Goal: Information Seeking & Learning: Compare options

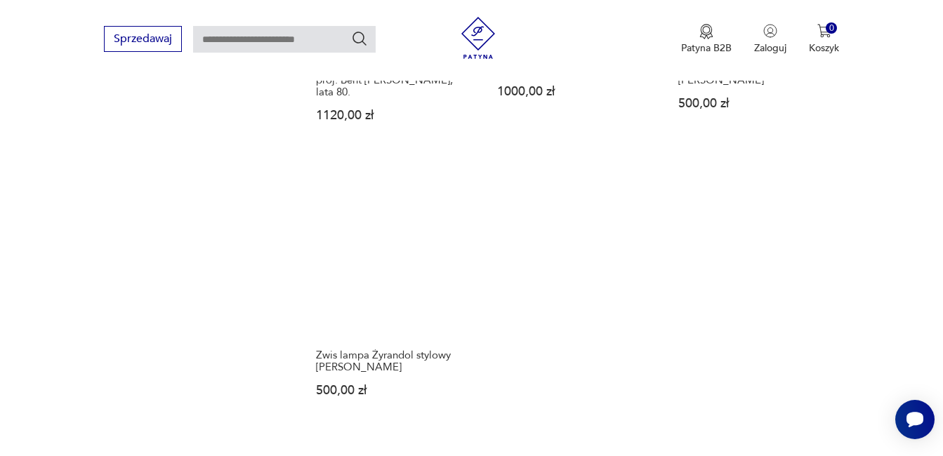
scroll to position [1922, 0]
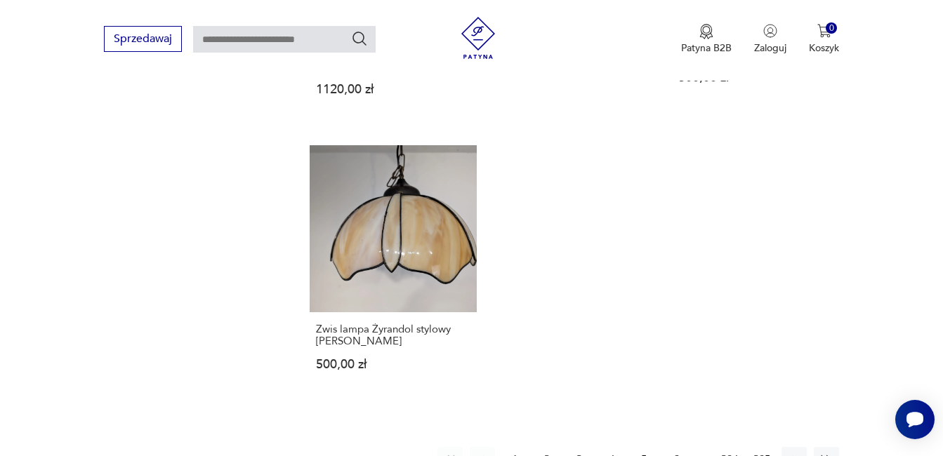
click at [545, 447] on button "2" at bounding box center [546, 459] width 25 height 25
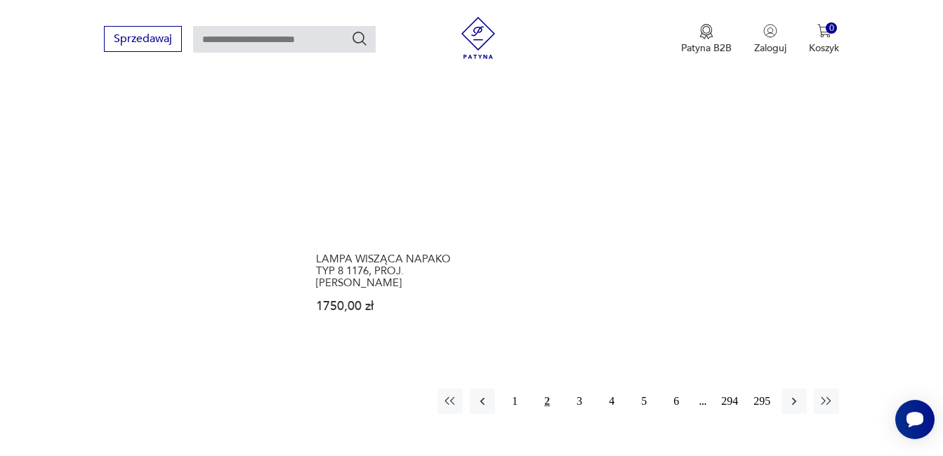
scroll to position [2029, 0]
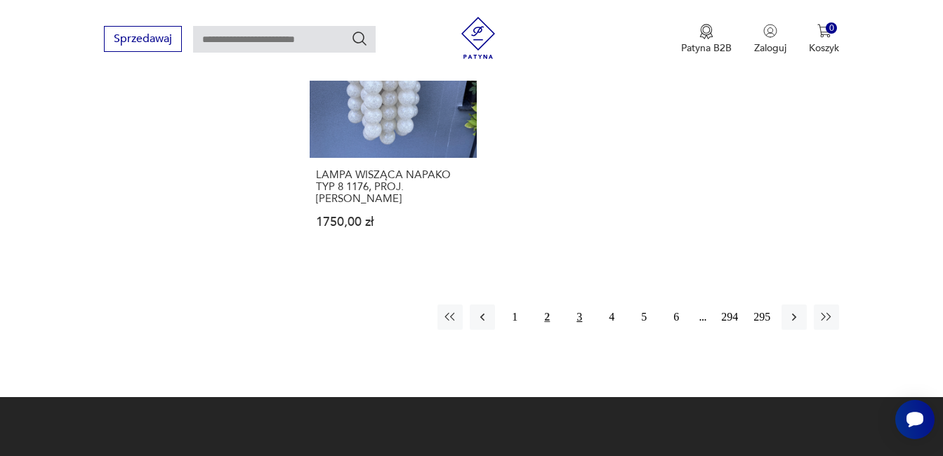
click at [579, 305] on button "3" at bounding box center [578, 317] width 25 height 25
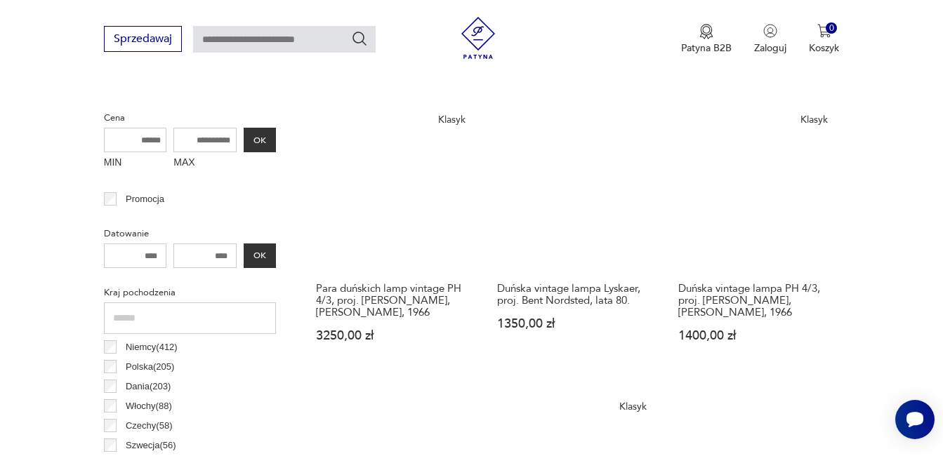
scroll to position [541, 0]
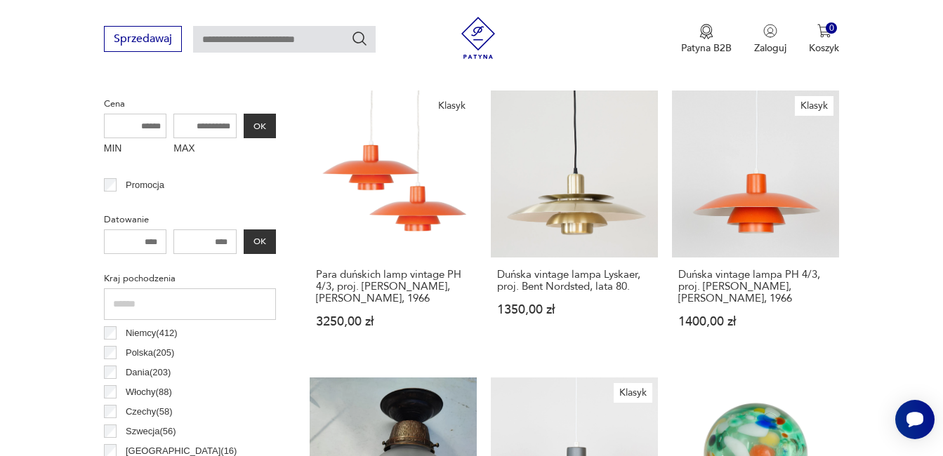
click at [149, 126] on input "MIN" at bounding box center [135, 126] width 63 height 25
click at [129, 121] on input "MIN" at bounding box center [135, 126] width 63 height 25
click at [119, 135] on input "MIN" at bounding box center [135, 126] width 63 height 25
click at [131, 124] on input "MIN" at bounding box center [135, 126] width 63 height 25
type input "***"
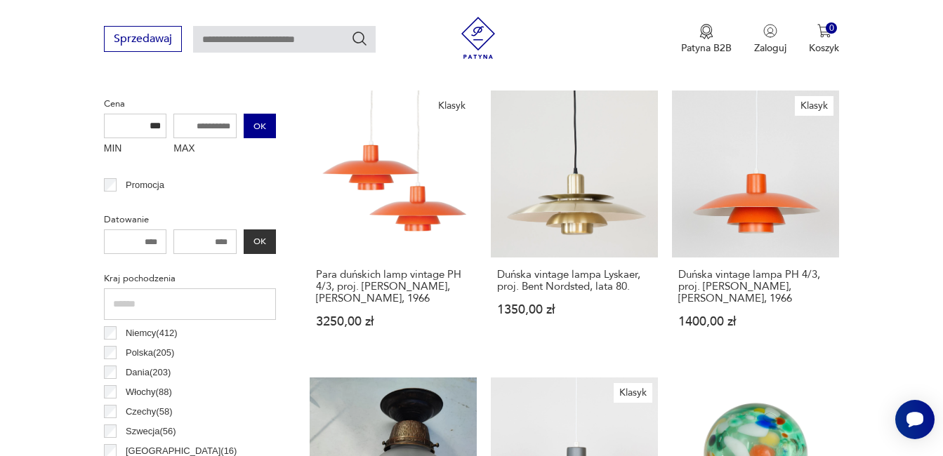
click at [260, 123] on button "OK" at bounding box center [260, 126] width 32 height 25
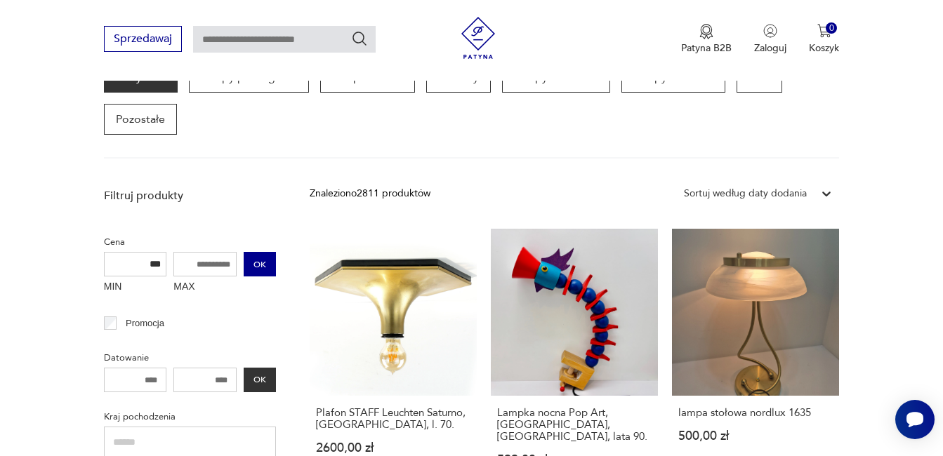
scroll to position [421, 0]
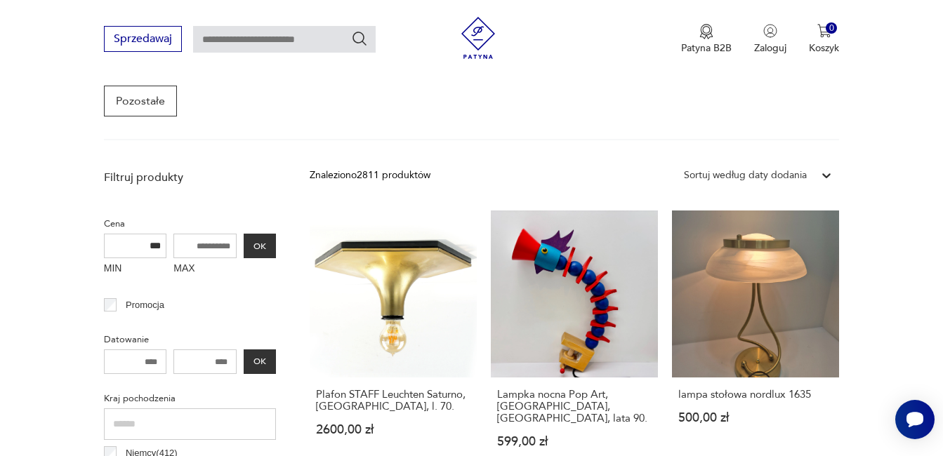
click at [219, 250] on input "MAX" at bounding box center [204, 246] width 63 height 25
click at [260, 242] on button "OK" at bounding box center [260, 246] width 32 height 25
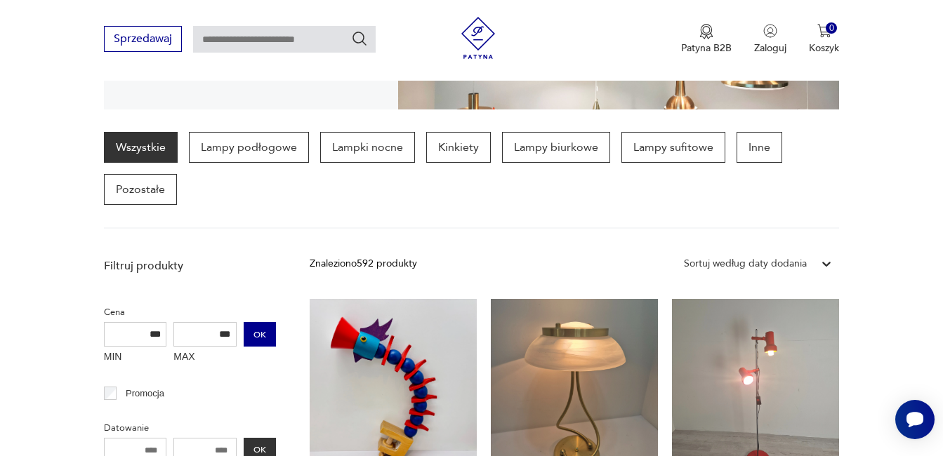
scroll to position [345, 0]
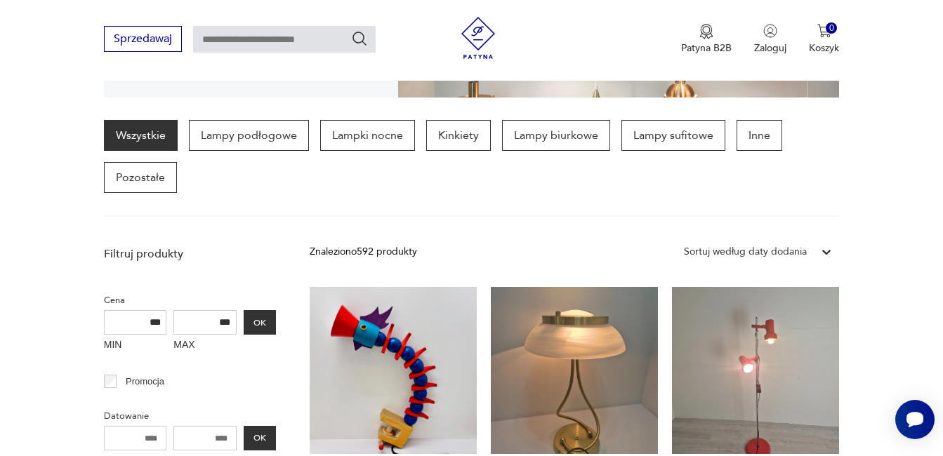
click at [234, 326] on input "***" at bounding box center [204, 322] width 63 height 25
type input "*"
click at [260, 328] on button "OK" at bounding box center [260, 322] width 32 height 25
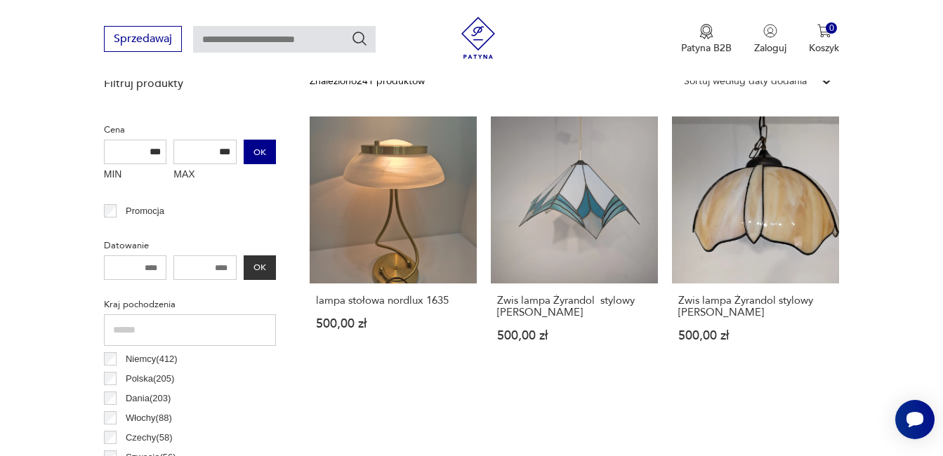
scroll to position [513, 0]
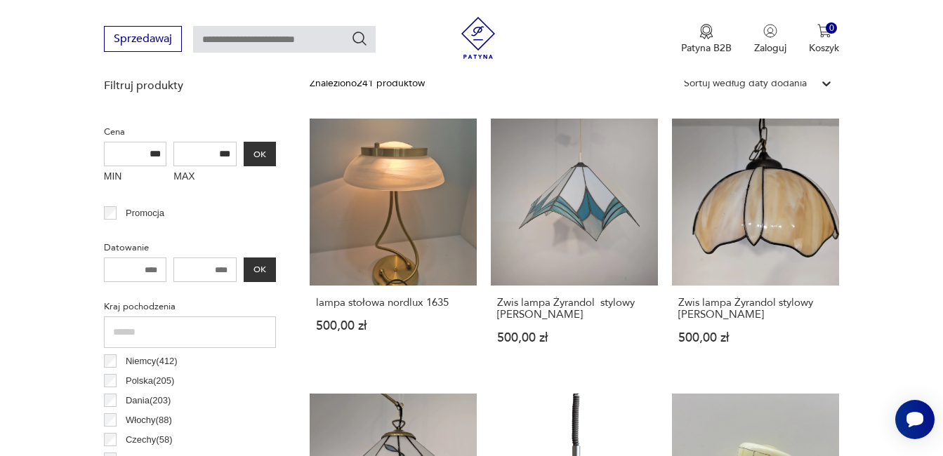
click at [232, 149] on input "***" at bounding box center [204, 154] width 63 height 25
type input "*"
type input "***"
click at [248, 154] on button "OK" at bounding box center [260, 154] width 32 height 25
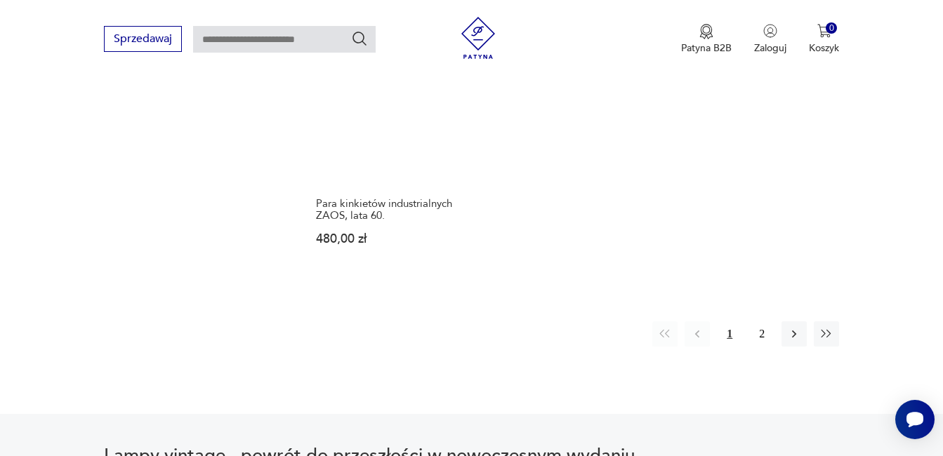
scroll to position [2057, 0]
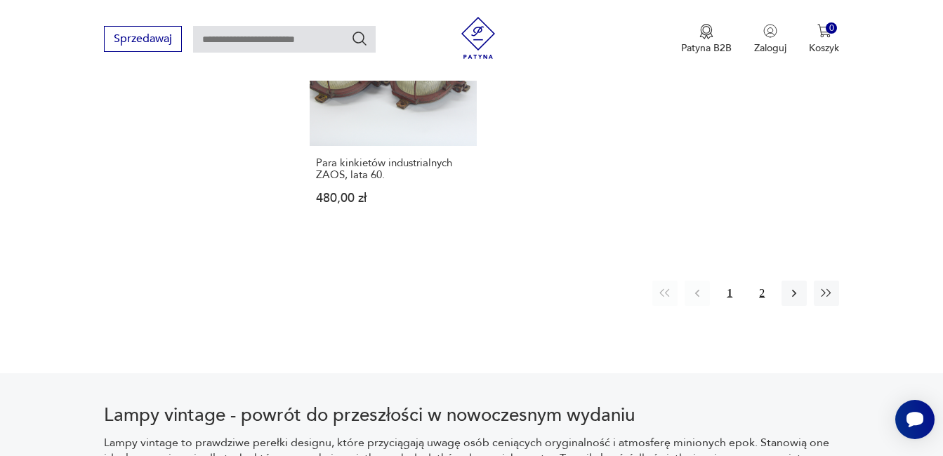
click at [761, 281] on button "2" at bounding box center [761, 293] width 25 height 25
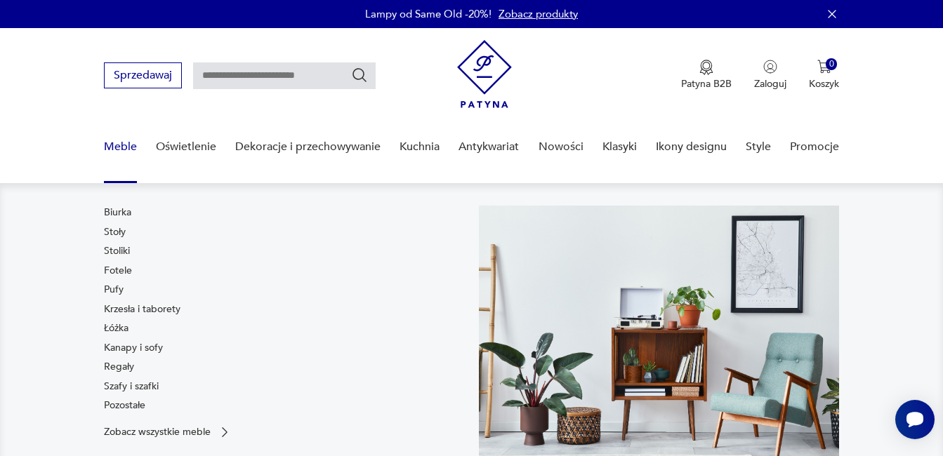
click at [121, 145] on link "Meble" at bounding box center [120, 147] width 33 height 54
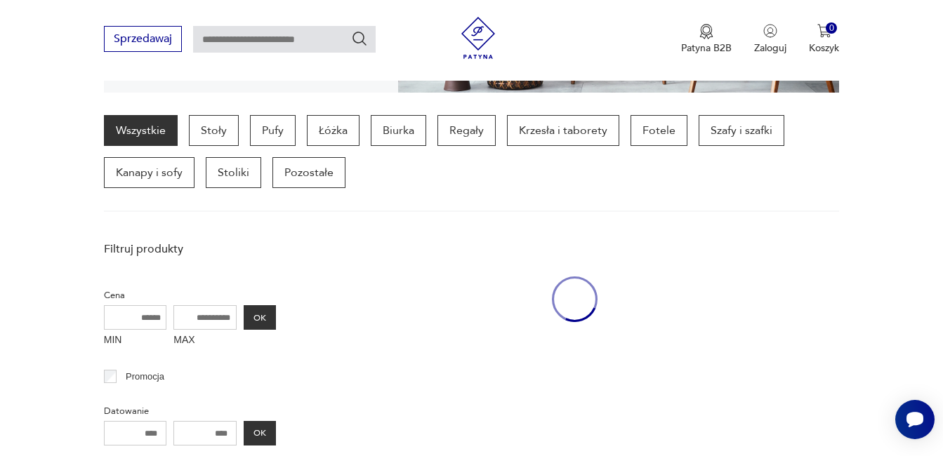
scroll to position [373, 0]
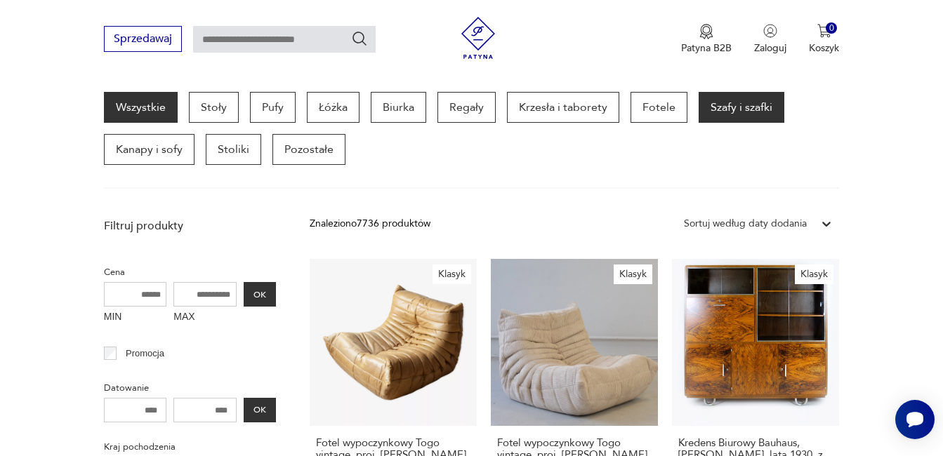
click at [725, 106] on p "Szafy i szafki" at bounding box center [741, 107] width 86 height 31
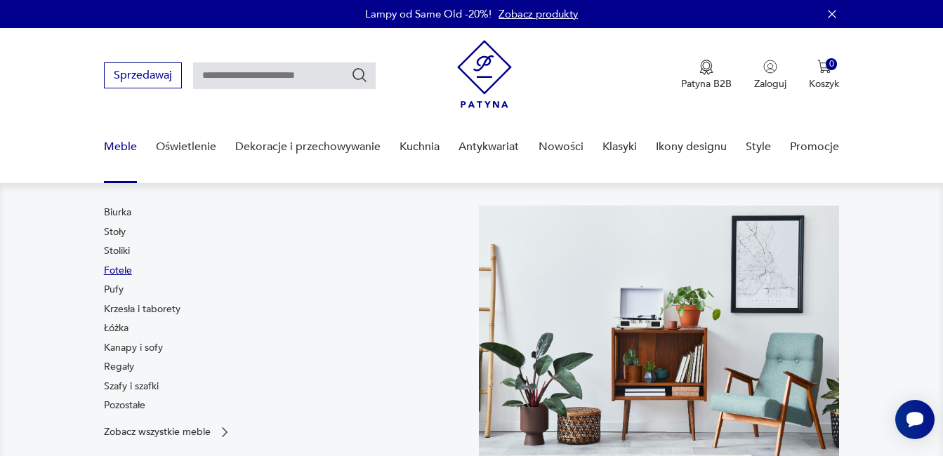
click at [121, 267] on link "Fotele" at bounding box center [118, 271] width 28 height 14
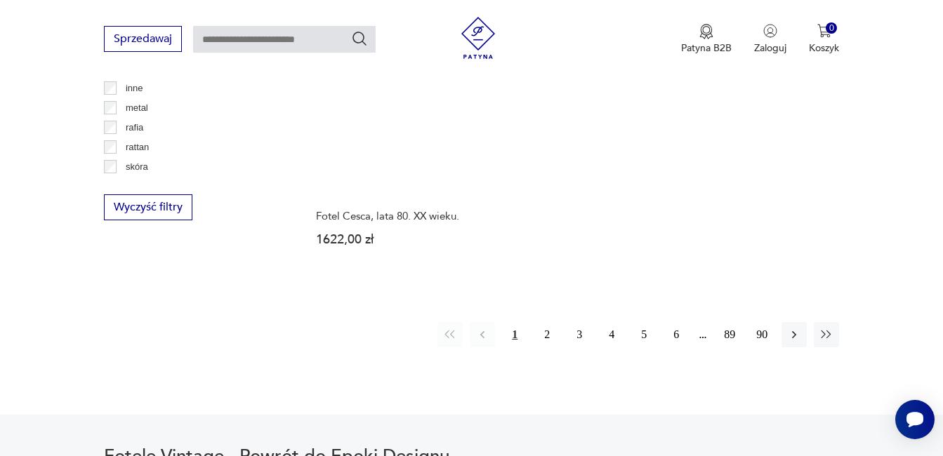
scroll to position [2085, 0]
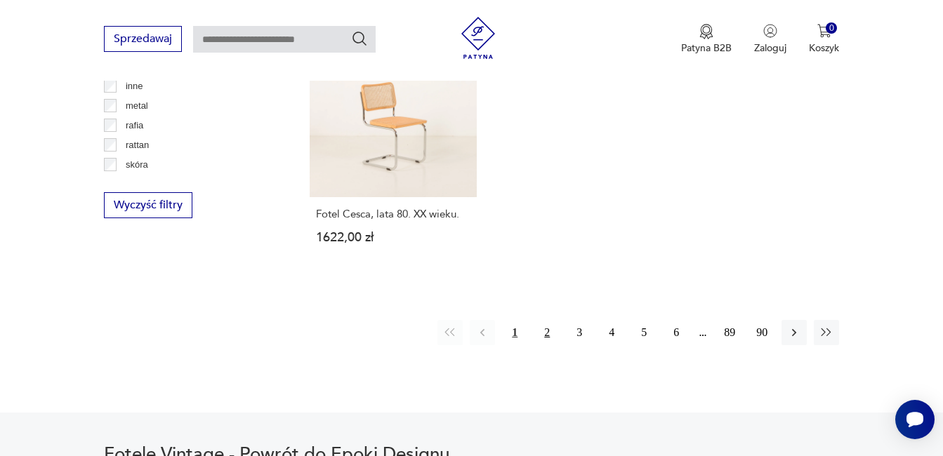
click at [548, 320] on button "2" at bounding box center [546, 332] width 25 height 25
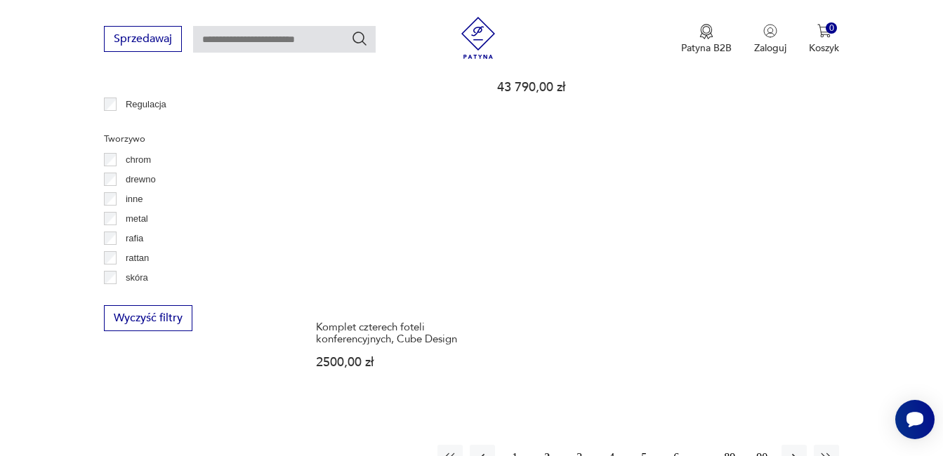
scroll to position [1973, 0]
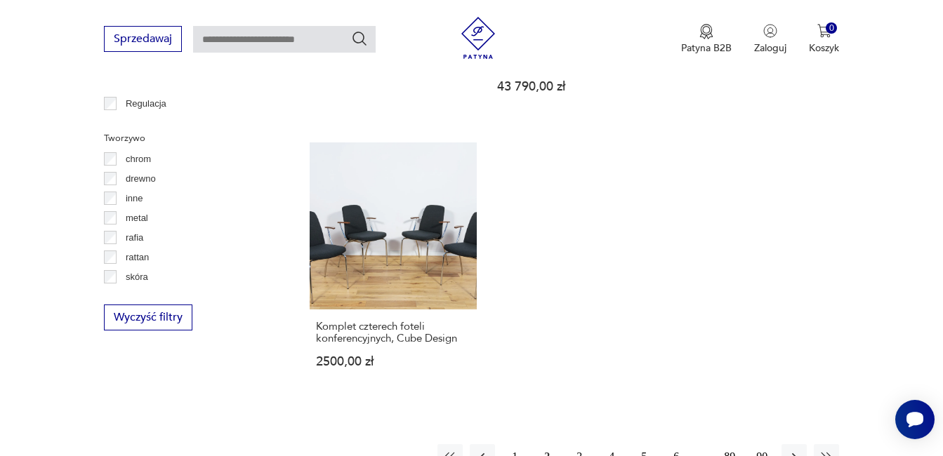
click at [580, 444] on button "3" at bounding box center [578, 456] width 25 height 25
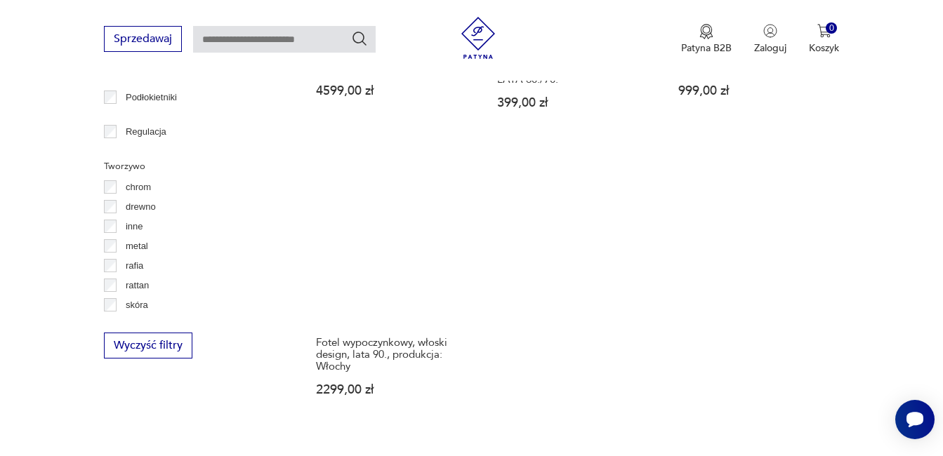
scroll to position [2057, 0]
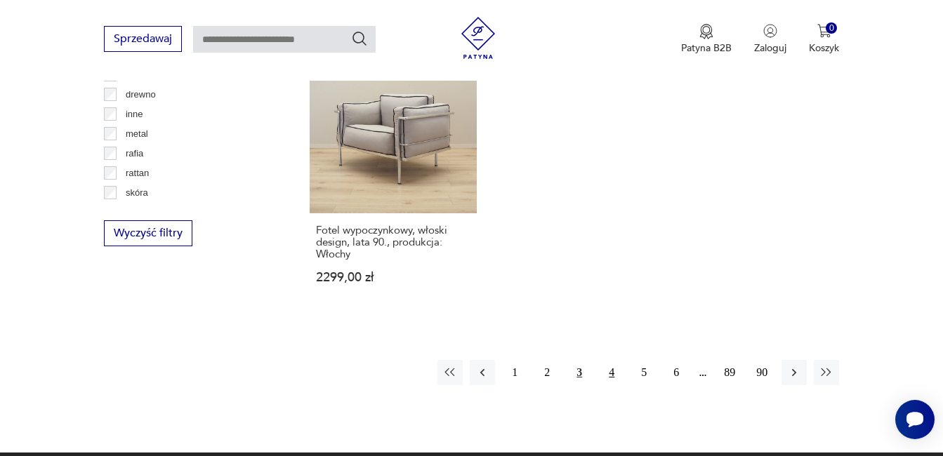
click at [612, 360] on button "4" at bounding box center [611, 372] width 25 height 25
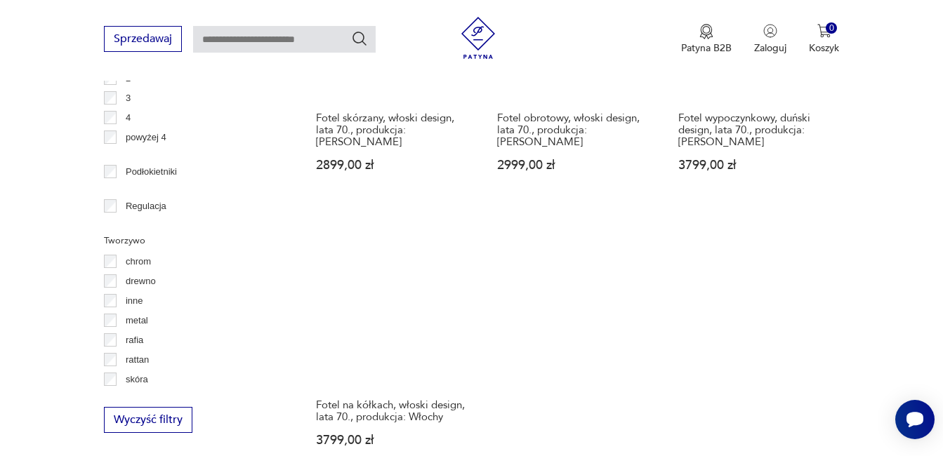
scroll to position [1889, 0]
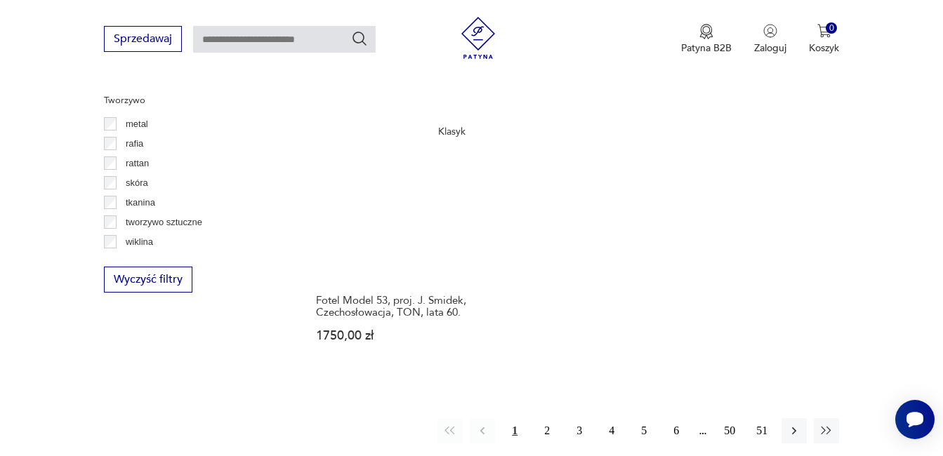
scroll to position [2029, 0]
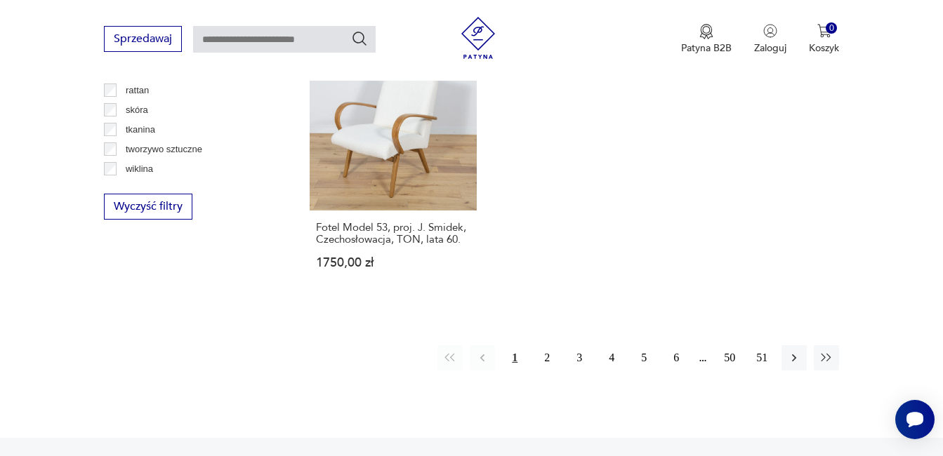
scroll to position [2085, 0]
click at [545, 344] on button "2" at bounding box center [546, 356] width 25 height 25
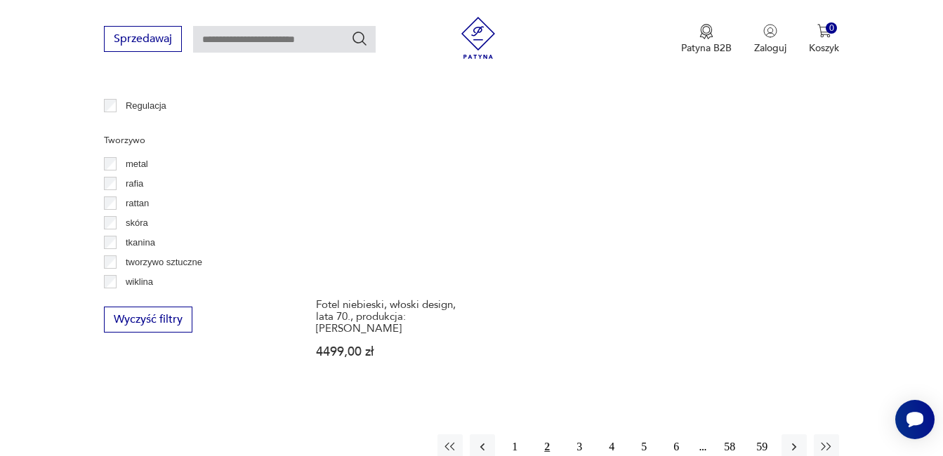
scroll to position [1973, 0]
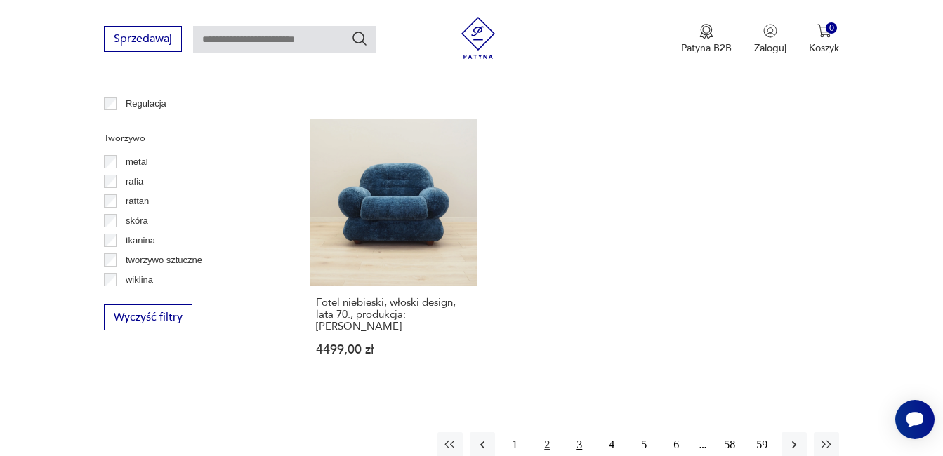
click at [581, 432] on button "3" at bounding box center [578, 444] width 25 height 25
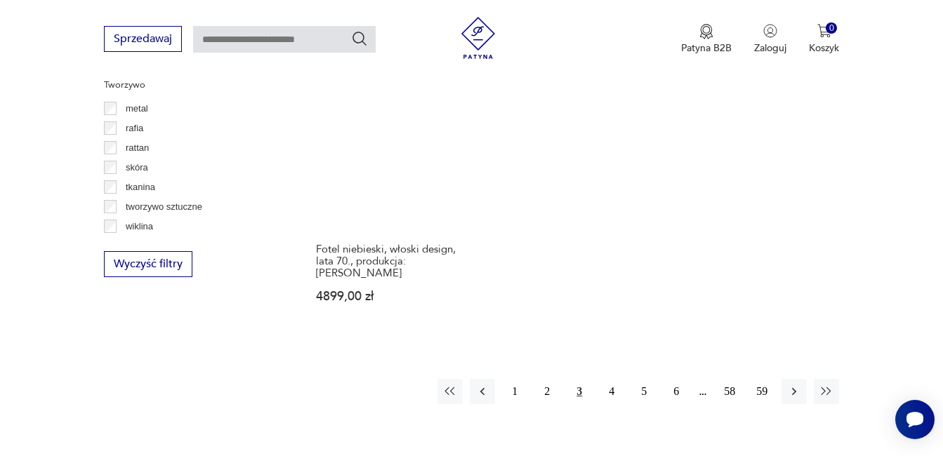
scroll to position [2029, 0]
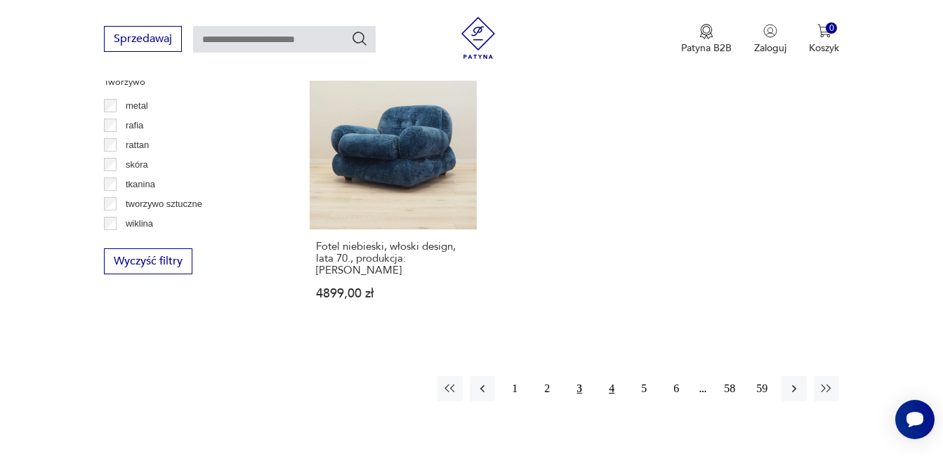
click at [611, 376] on button "4" at bounding box center [611, 388] width 25 height 25
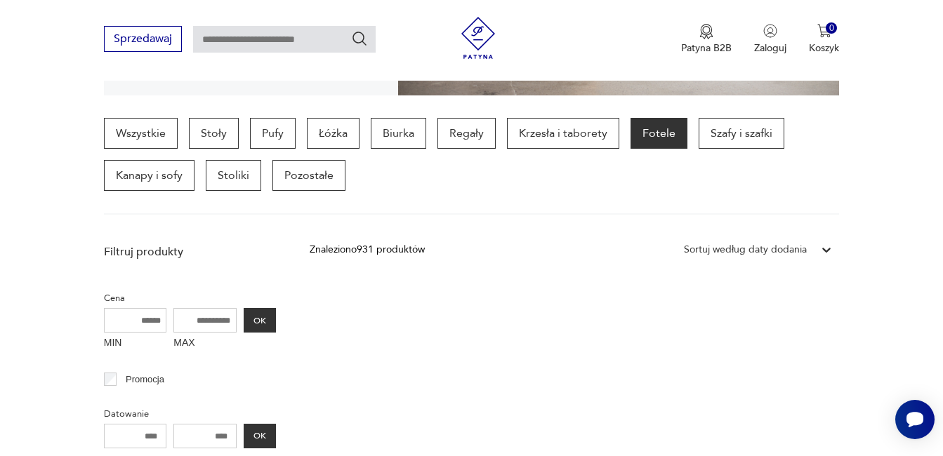
scroll to position [345, 0]
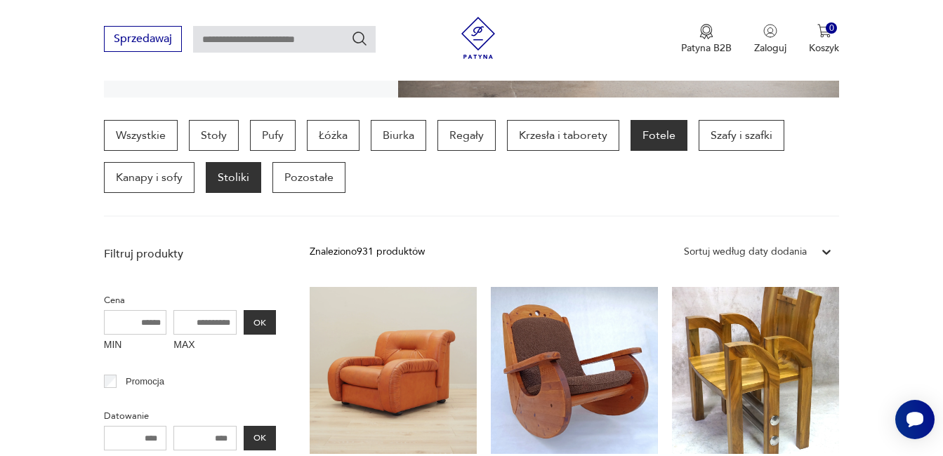
click at [235, 176] on p "Stoliki" at bounding box center [233, 177] width 55 height 31
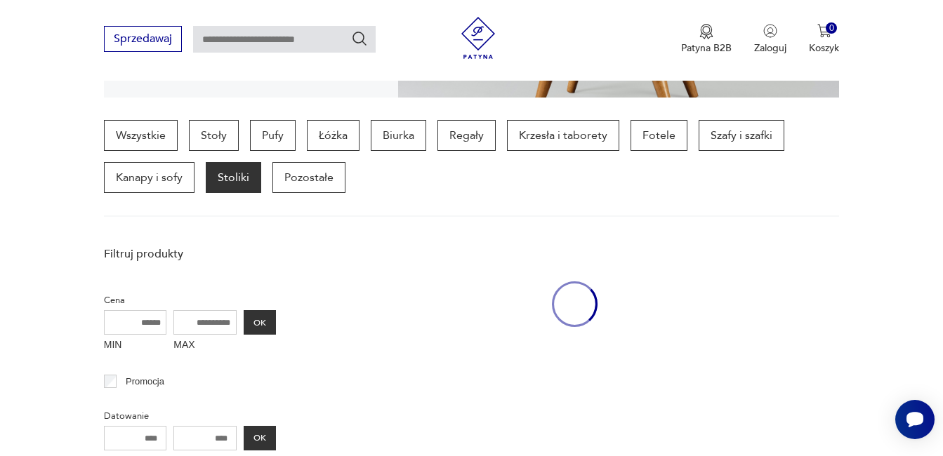
scroll to position [373, 0]
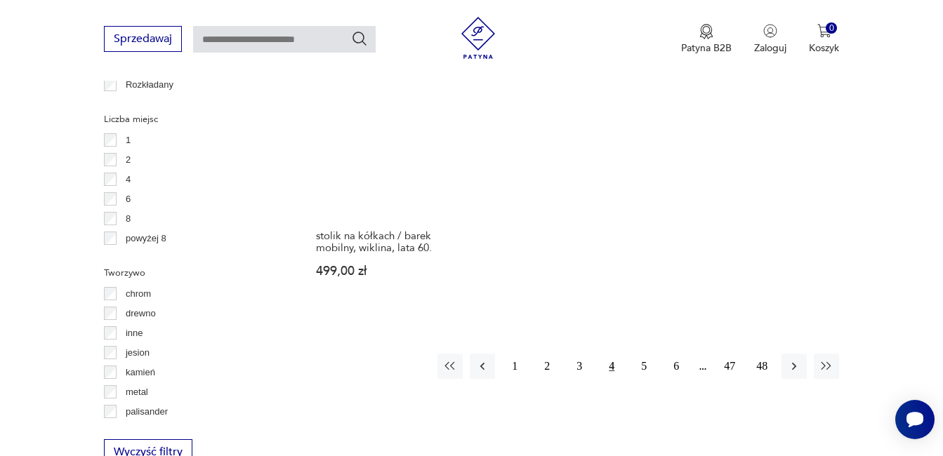
scroll to position [2029, 0]
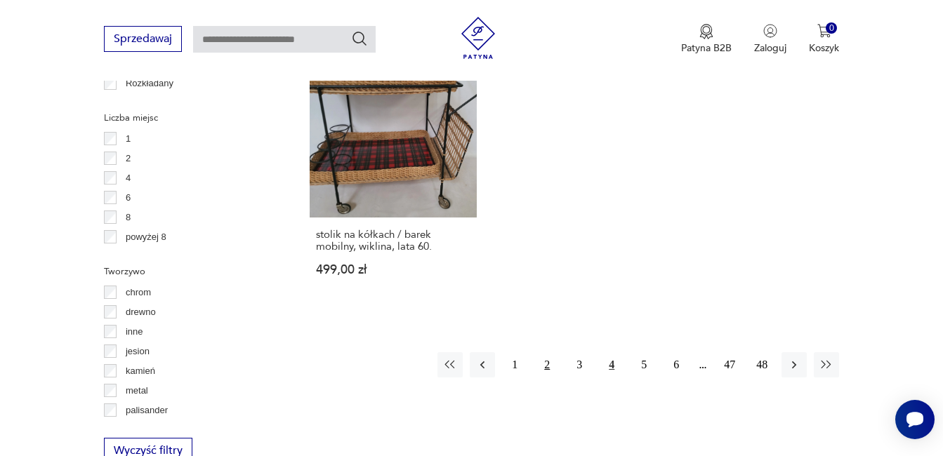
click at [546, 352] on button "2" at bounding box center [546, 364] width 25 height 25
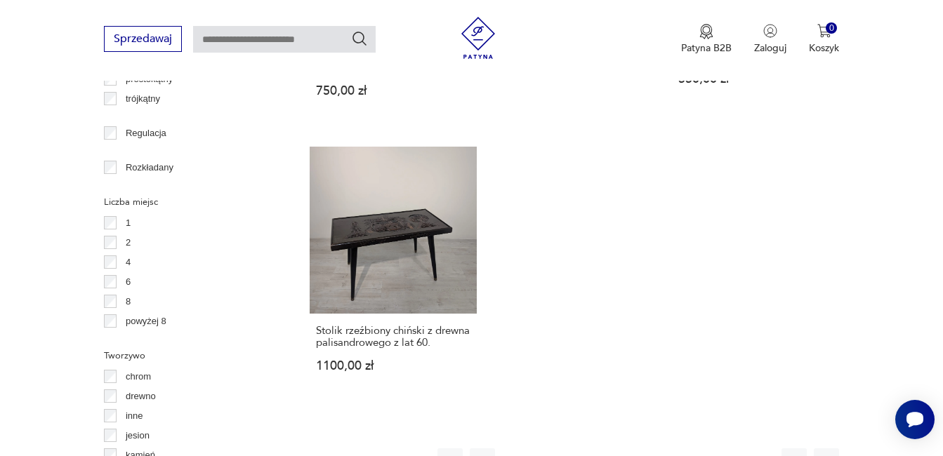
scroll to position [1973, 0]
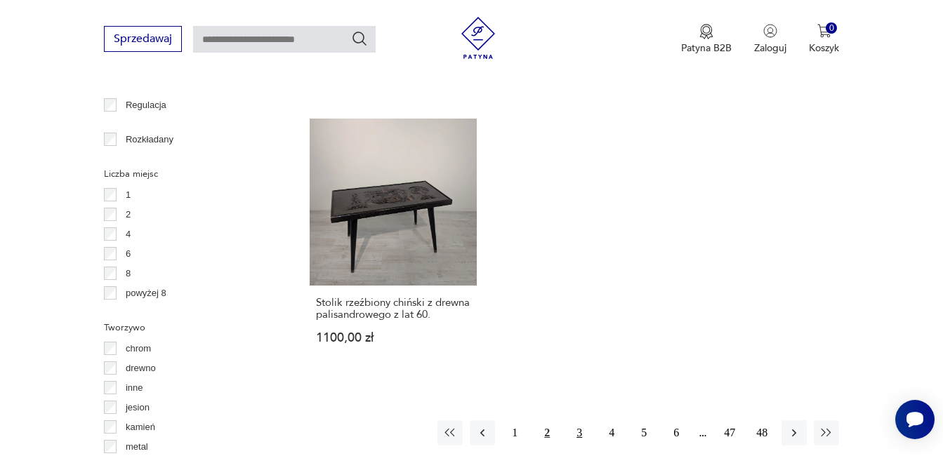
click at [579, 420] on button "3" at bounding box center [578, 432] width 25 height 25
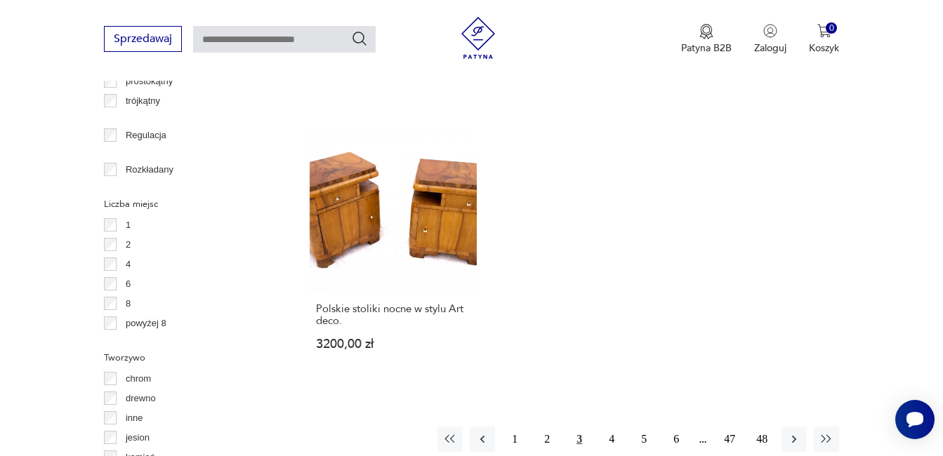
scroll to position [1945, 0]
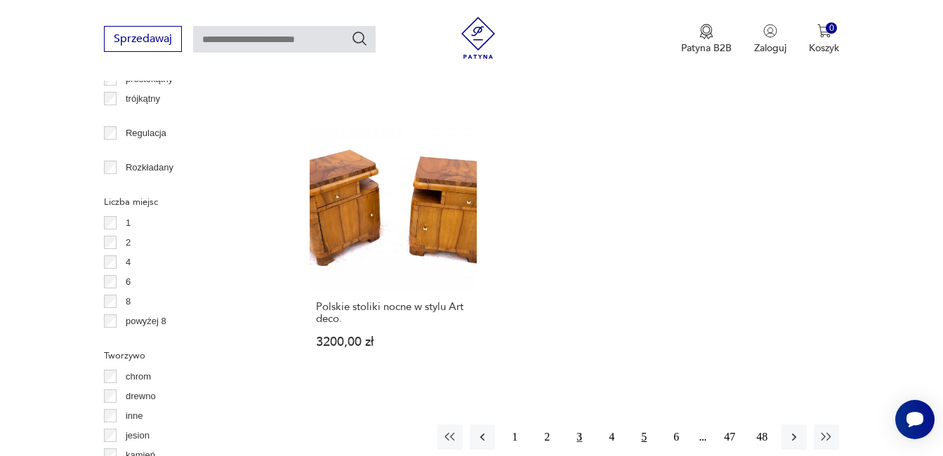
click at [643, 425] on button "5" at bounding box center [643, 437] width 25 height 25
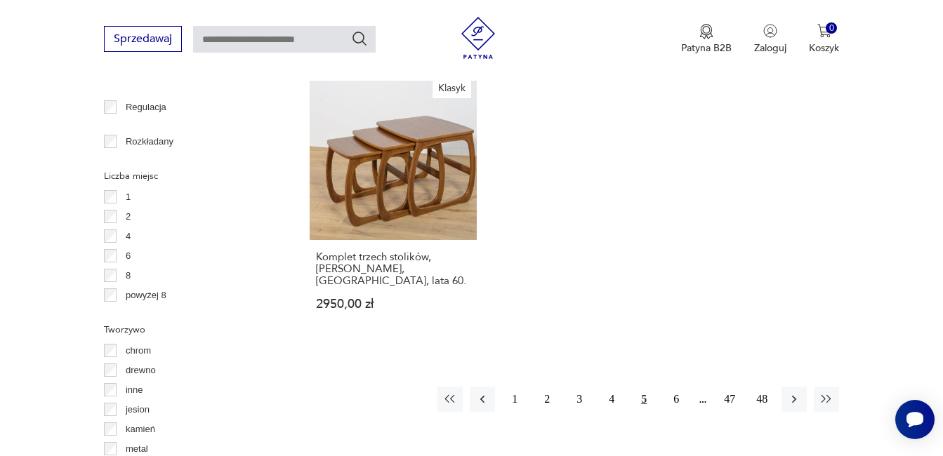
scroll to position [1973, 0]
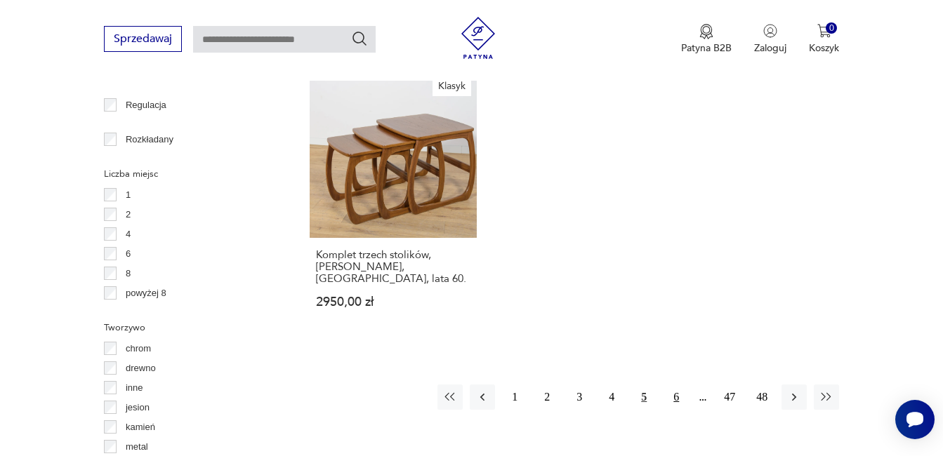
click at [679, 385] on button "6" at bounding box center [675, 397] width 25 height 25
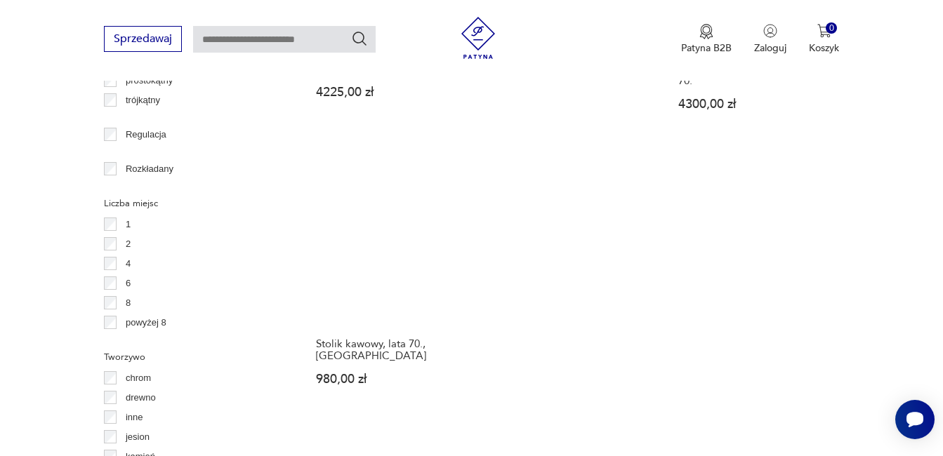
scroll to position [1945, 0]
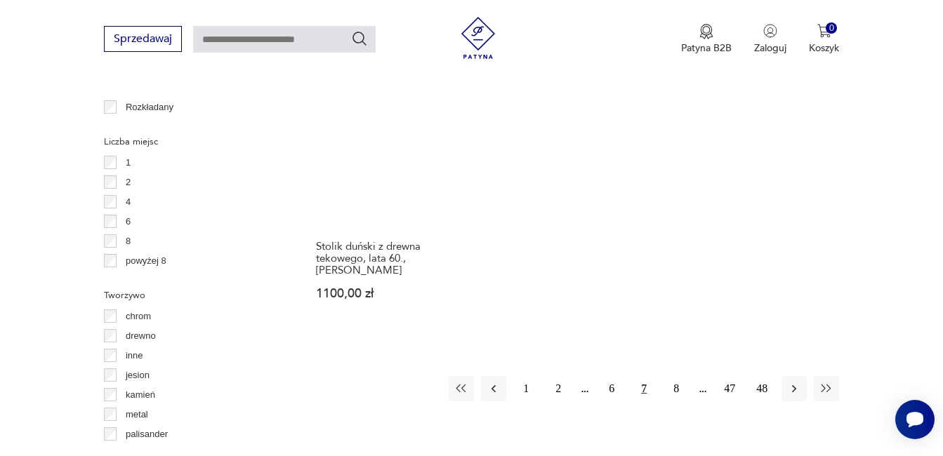
scroll to position [2029, 0]
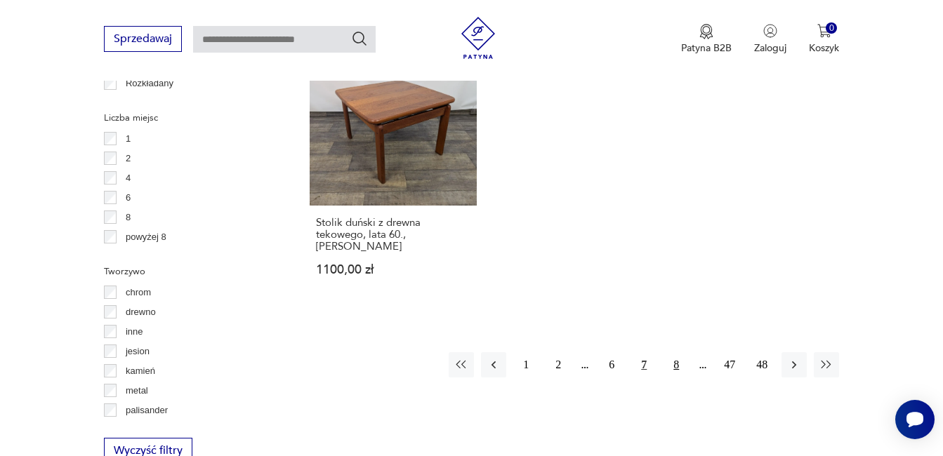
click at [676, 352] on button "8" at bounding box center [675, 364] width 25 height 25
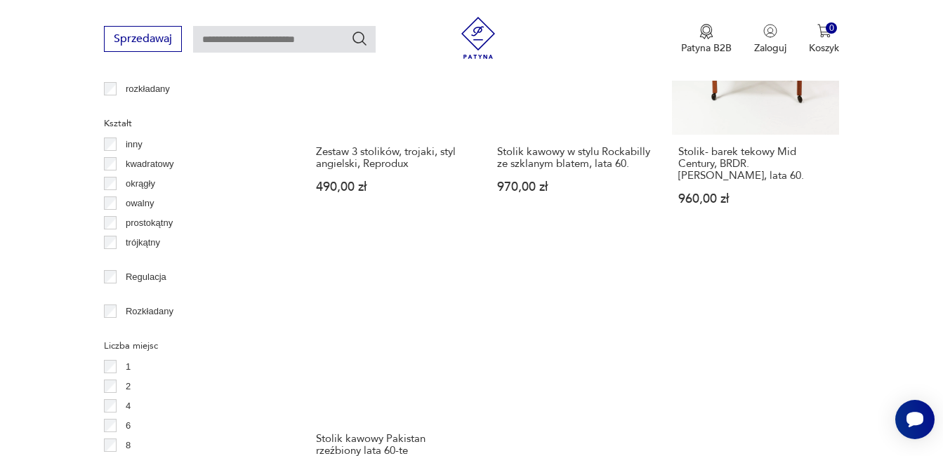
scroll to position [1973, 0]
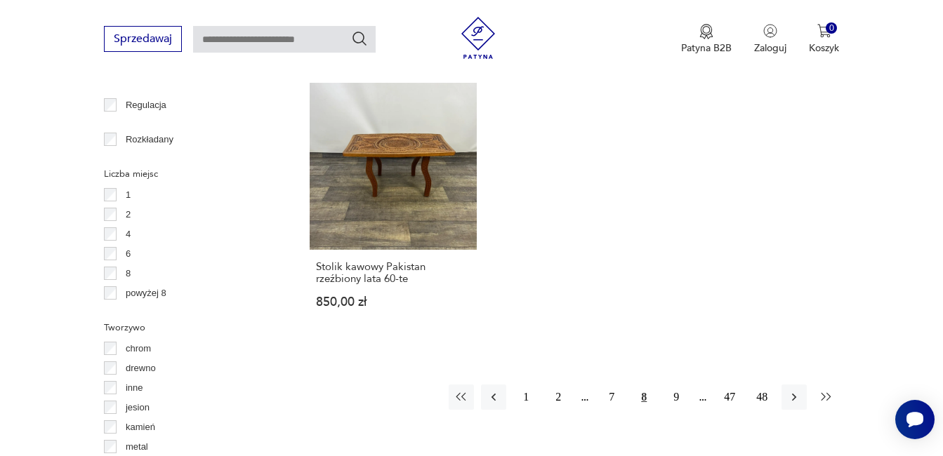
click at [825, 390] on icon "button" at bounding box center [826, 397] width 14 height 14
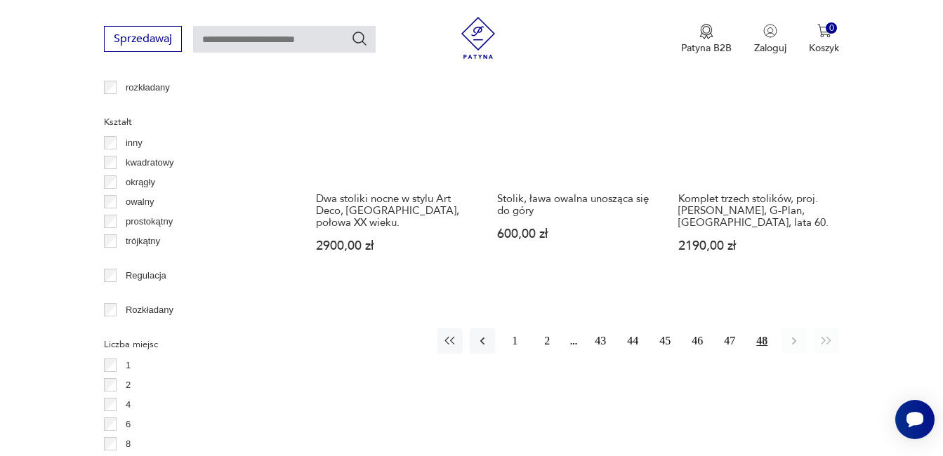
scroll to position [1804, 0]
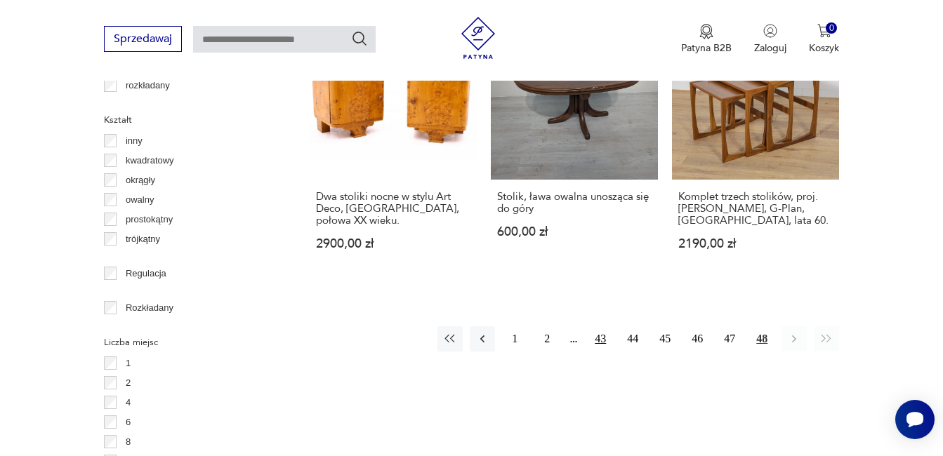
click at [595, 326] on button "43" at bounding box center [599, 338] width 25 height 25
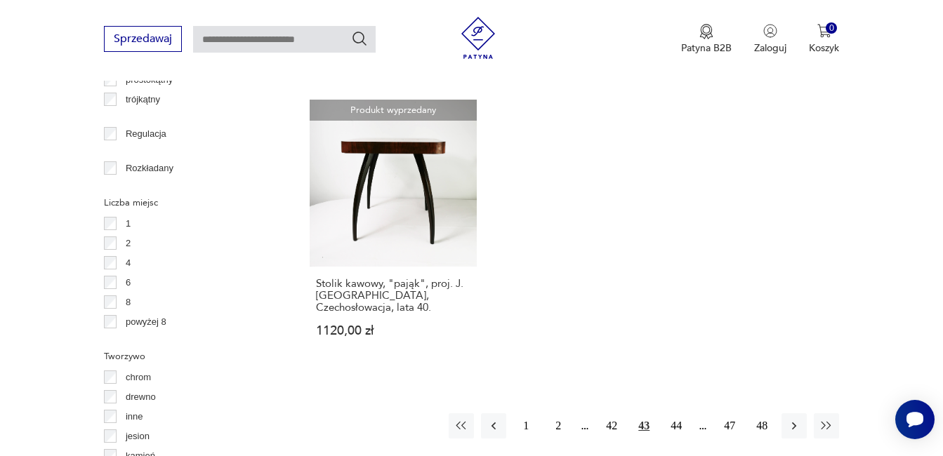
scroll to position [1945, 0]
click at [611, 413] on button "42" at bounding box center [611, 425] width 25 height 25
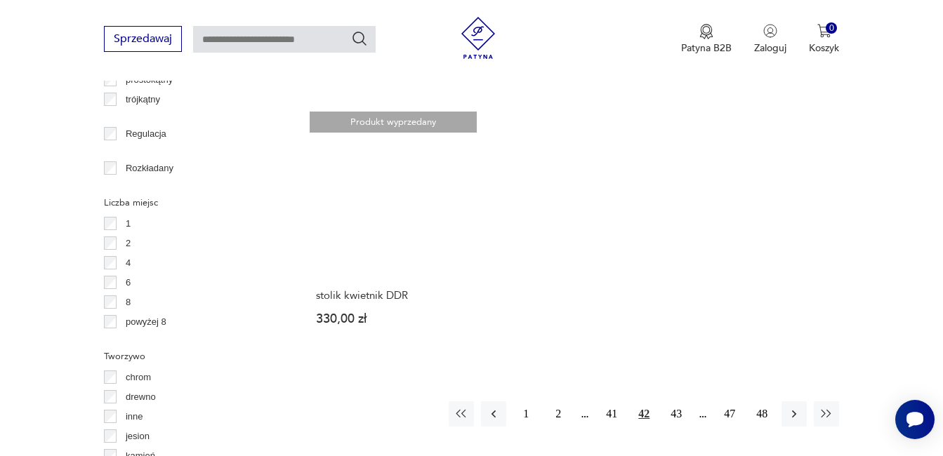
scroll to position [1945, 0]
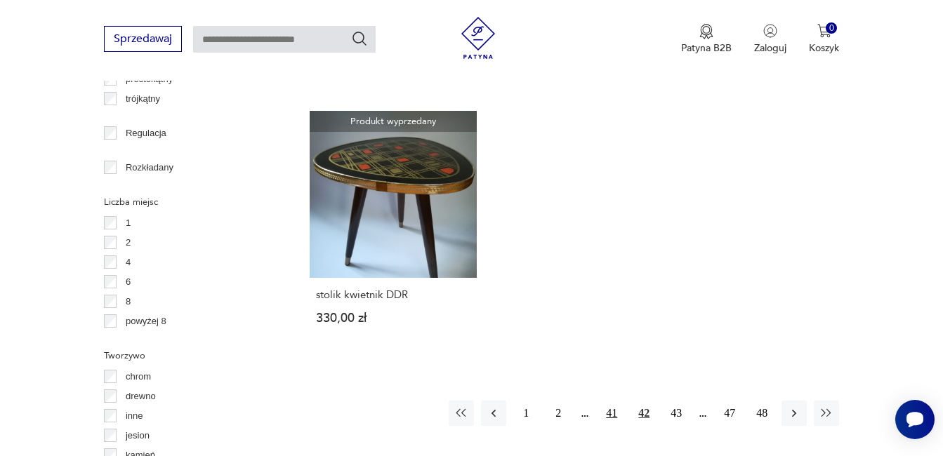
click at [614, 401] on button "41" at bounding box center [611, 413] width 25 height 25
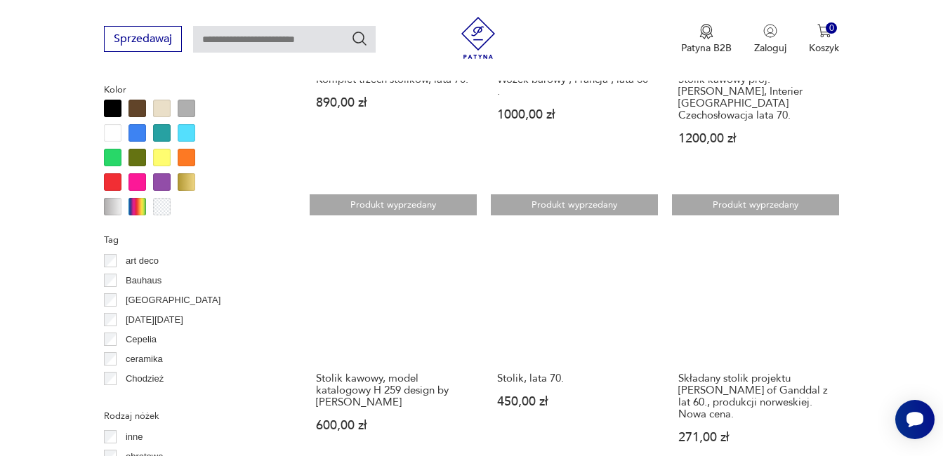
scroll to position [1271, 0]
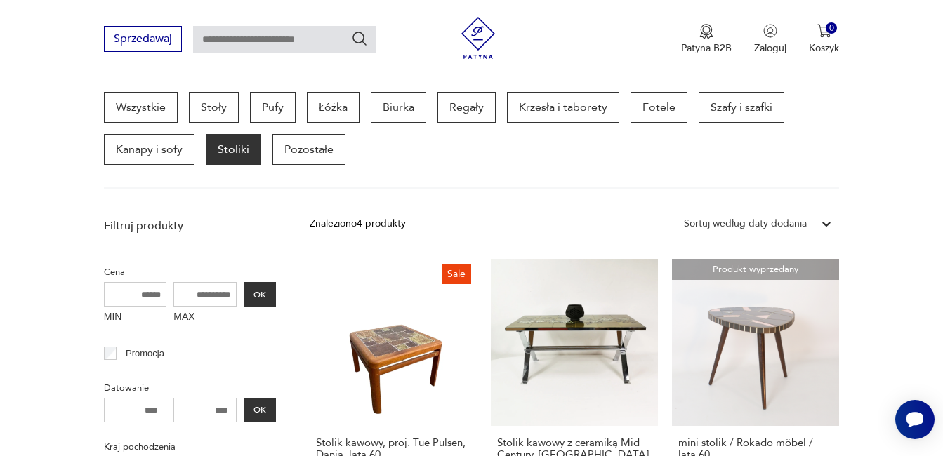
scroll to position [365, 0]
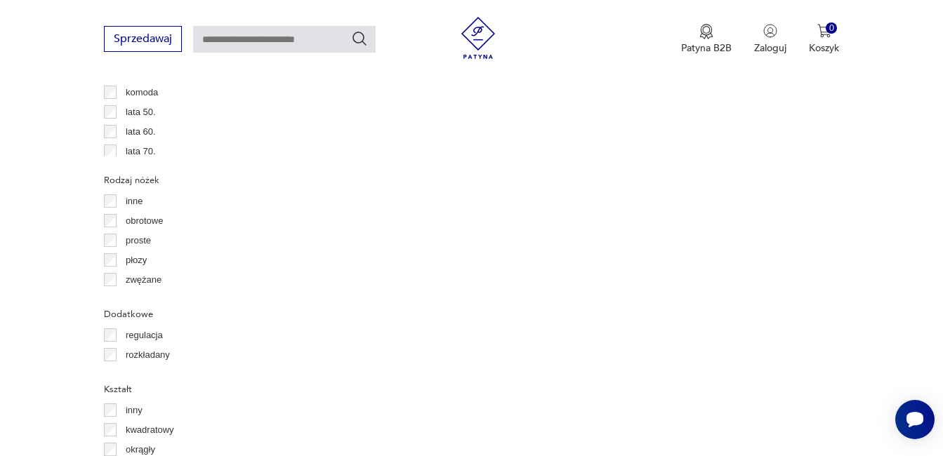
scroll to position [1664, 0]
